Goal: Information Seeking & Learning: Stay updated

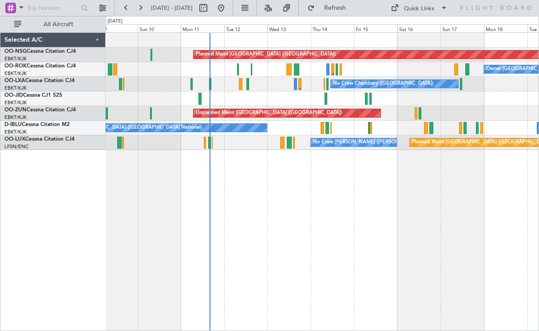
click at [361, 71] on div "Owner [GEOGRAPHIC_DATA]-[GEOGRAPHIC_DATA]" at bounding box center [322, 69] width 433 height 15
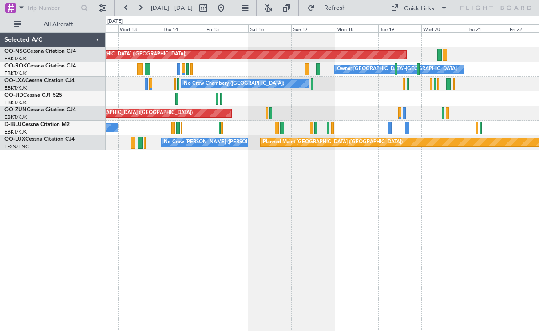
click at [348, 112] on div "Unplanned Maint [GEOGRAPHIC_DATA] ([GEOGRAPHIC_DATA])" at bounding box center [322, 113] width 433 height 15
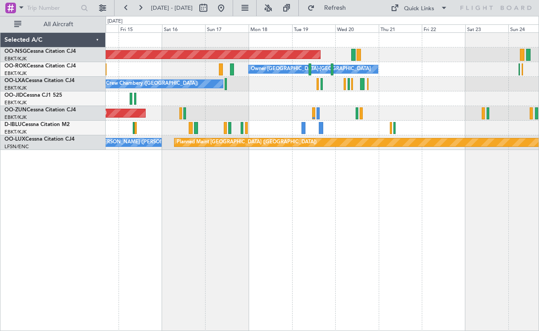
click at [386, 96] on div at bounding box center [322, 98] width 433 height 15
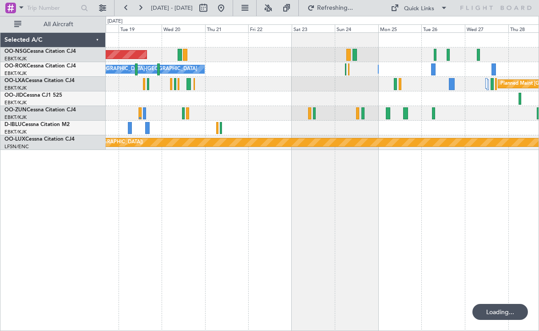
click at [328, 183] on div "Planned Maint [GEOGRAPHIC_DATA] ([GEOGRAPHIC_DATA]) Owner [GEOGRAPHIC_DATA]-[GE…" at bounding box center [322, 181] width 433 height 299
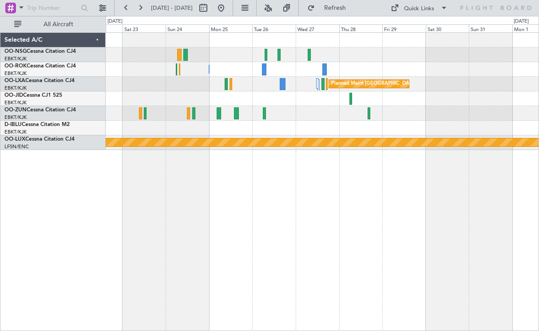
click at [275, 194] on div "Owner [GEOGRAPHIC_DATA]-[GEOGRAPHIC_DATA] Owner [GEOGRAPHIC_DATA]-[GEOGRAPHIC_D…" at bounding box center [322, 181] width 433 height 299
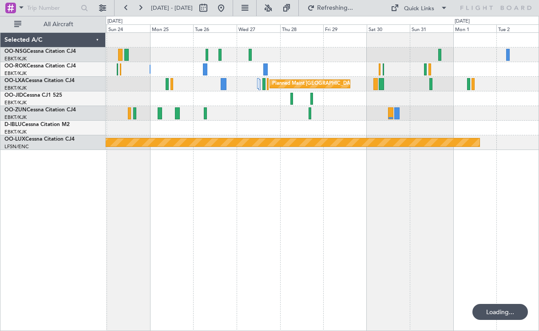
click at [220, 199] on div "Owner [GEOGRAPHIC_DATA]-[GEOGRAPHIC_DATA] Planned Maint [GEOGRAPHIC_DATA] ([GEO…" at bounding box center [322, 181] width 433 height 299
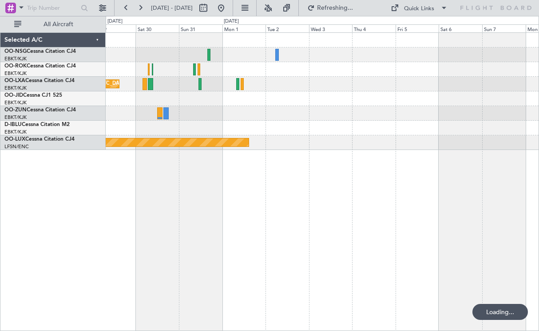
click at [231, 222] on div "Planned Maint [GEOGRAPHIC_DATA] ([GEOGRAPHIC_DATA] National) Planned Maint [GEO…" at bounding box center [322, 181] width 433 height 299
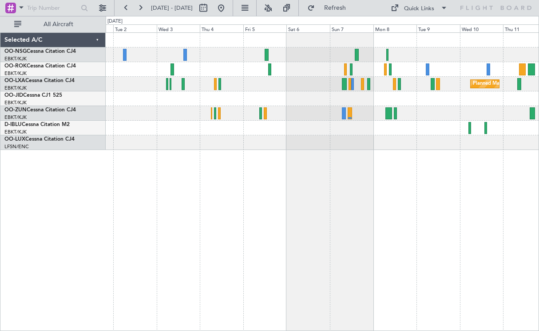
click at [198, 238] on div "Planned Maint Kortrijk-[GEOGRAPHIC_DATA] Planned Maint [GEOGRAPHIC_DATA] ([GEOG…" at bounding box center [322, 181] width 433 height 299
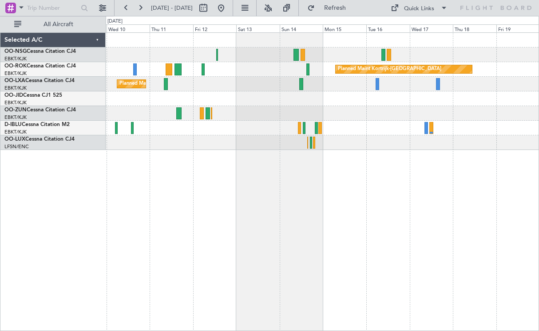
click at [223, 191] on div "Planned Maint Kortrijk-[GEOGRAPHIC_DATA] Planned Maint [GEOGRAPHIC_DATA]-[GEOGR…" at bounding box center [322, 181] width 433 height 299
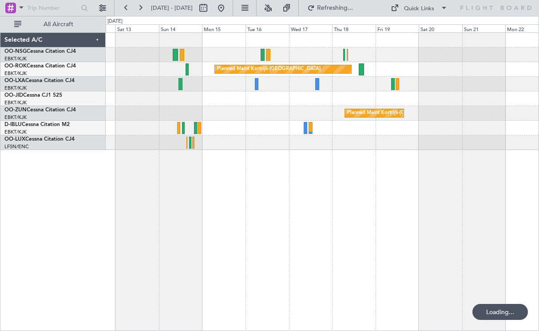
click at [325, 167] on div "Planned Maint Kortrijk-[GEOGRAPHIC_DATA] Planned Maint [GEOGRAPHIC_DATA]-[GEOGR…" at bounding box center [322, 181] width 433 height 299
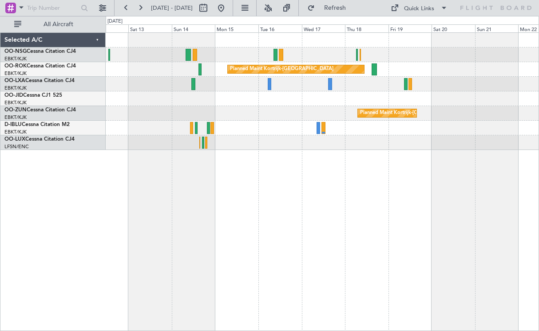
click at [386, 171] on div "Planned Maint Kortrijk-[GEOGRAPHIC_DATA] Planned Maint [GEOGRAPHIC_DATA]-[GEOGR…" at bounding box center [322, 181] width 433 height 299
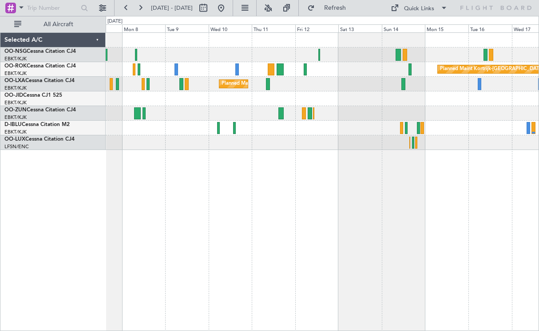
click at [451, 176] on div "Planned Maint Kortrijk-[GEOGRAPHIC_DATA] Planned Maint [GEOGRAPHIC_DATA]-[GEOGR…" at bounding box center [322, 181] width 433 height 299
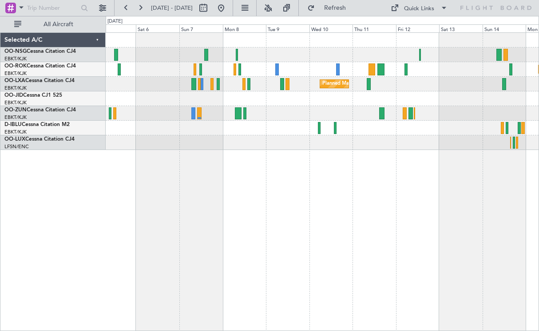
click at [276, 96] on div at bounding box center [322, 98] width 433 height 15
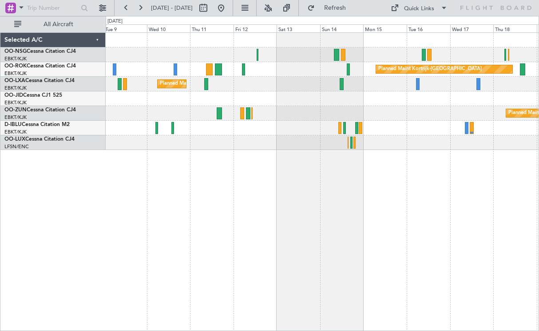
click at [214, 160] on div "Planned Maint Kortrijk-[GEOGRAPHIC_DATA] Planned Maint [GEOGRAPHIC_DATA]-[GEOGR…" at bounding box center [322, 181] width 433 height 299
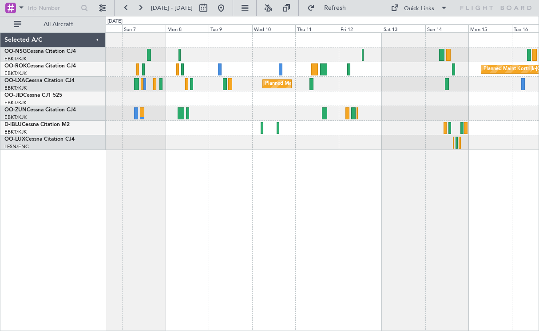
click at [299, 138] on div at bounding box center [322, 142] width 433 height 15
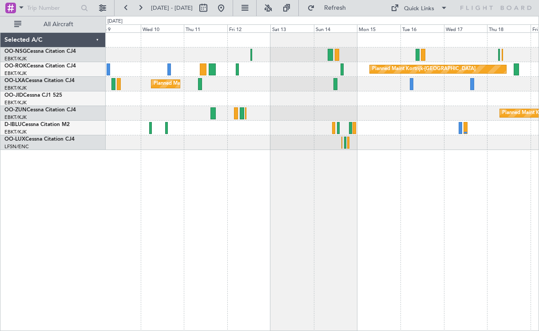
click at [282, 110] on div "Planned Maint Kortrijk-[GEOGRAPHIC_DATA] Planned Maint [GEOGRAPHIC_DATA]-[GEOGR…" at bounding box center [322, 91] width 433 height 117
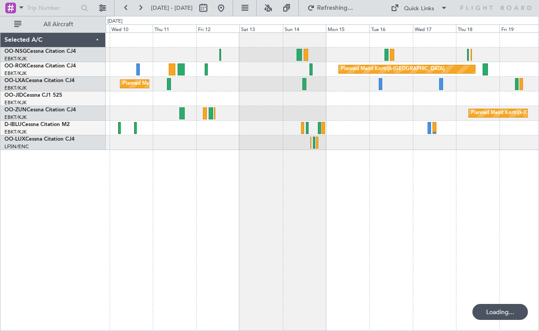
click at [263, 99] on div at bounding box center [322, 98] width 433 height 15
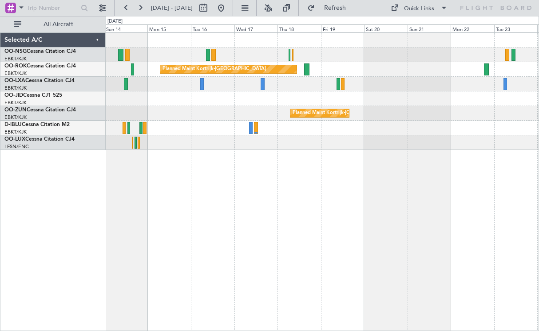
click at [354, 80] on div "A/C Unavailable [GEOGRAPHIC_DATA] ([GEOGRAPHIC_DATA] National)" at bounding box center [322, 84] width 433 height 15
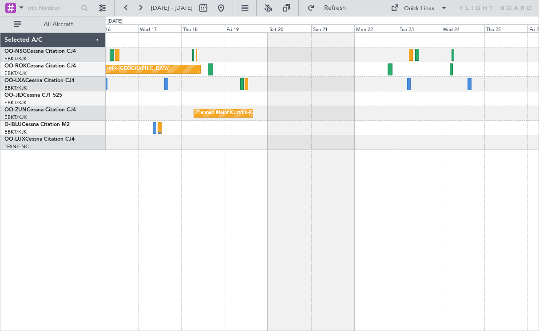
click at [246, 110] on div "Planned Maint Kortrijk-[GEOGRAPHIC_DATA] A/C Unavailable [GEOGRAPHIC_DATA] ([GE…" at bounding box center [322, 91] width 433 height 117
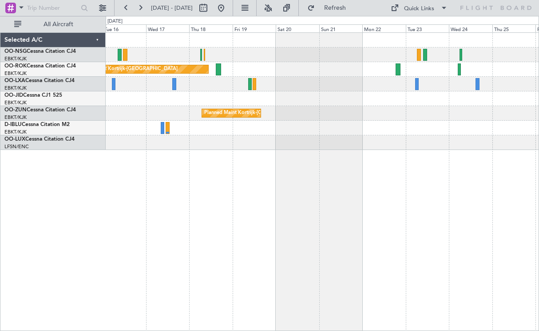
click at [353, 75] on div "Planned Maint Kortrijk-[GEOGRAPHIC_DATA]" at bounding box center [322, 69] width 433 height 15
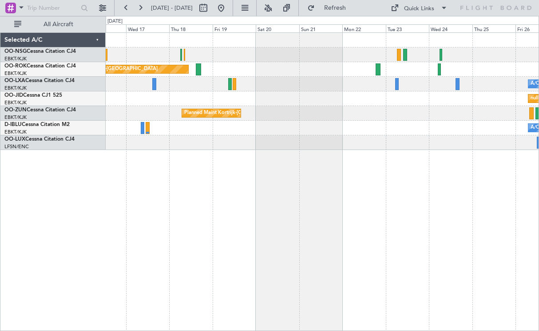
click at [323, 65] on div "Planned Maint Kortrijk-[GEOGRAPHIC_DATA]" at bounding box center [322, 69] width 433 height 15
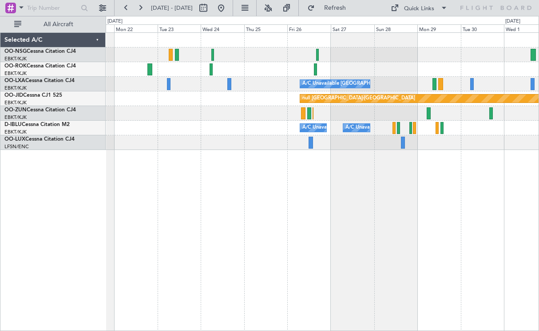
click at [247, 65] on div at bounding box center [322, 69] width 433 height 15
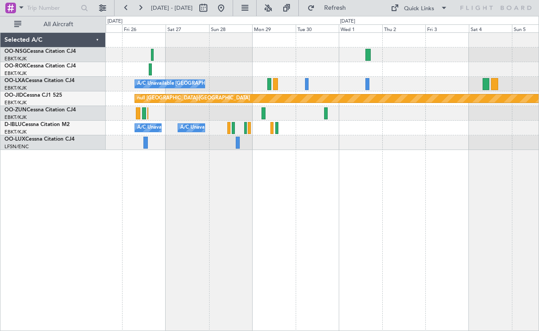
click at [311, 197] on div "A/C Unavailable [GEOGRAPHIC_DATA] ([GEOGRAPHIC_DATA] National) Planned Maint [G…" at bounding box center [322, 181] width 433 height 299
click at [301, 163] on div "A/C Unavailable [GEOGRAPHIC_DATA] ([GEOGRAPHIC_DATA] National) Planned Maint [G…" at bounding box center [322, 181] width 433 height 299
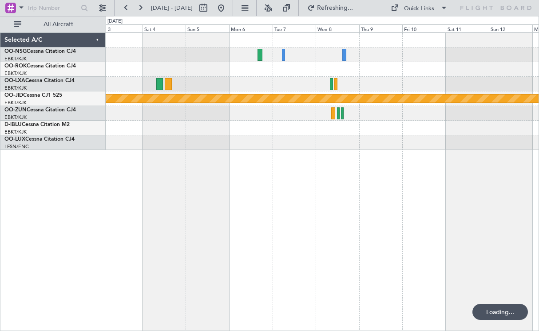
click at [335, 151] on div "null [GEOGRAPHIC_DATA]-[GEOGRAPHIC_DATA]" at bounding box center [322, 181] width 433 height 299
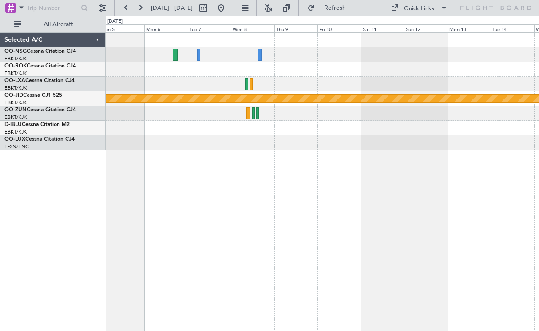
click at [199, 68] on div "null [GEOGRAPHIC_DATA]-[GEOGRAPHIC_DATA]" at bounding box center [322, 91] width 433 height 117
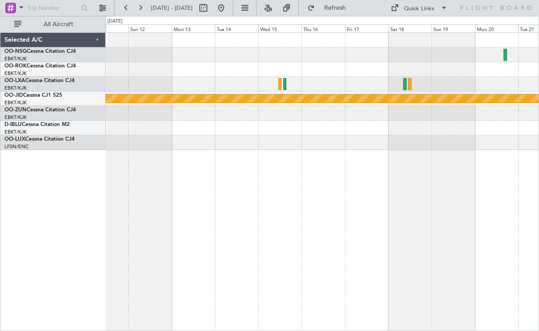
click at [167, 83] on div at bounding box center [322, 84] width 433 height 15
